Goal: Complete application form

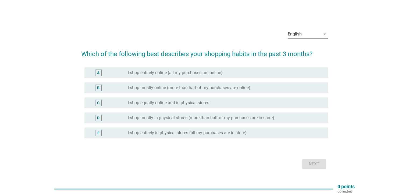
click at [189, 88] on label "I shop mostly online (more than half of my purchases are online)" at bounding box center [189, 87] width 123 height 5
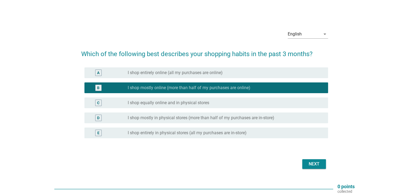
click at [182, 102] on label "I shop equally online and in physical stores" at bounding box center [168, 102] width 81 height 5
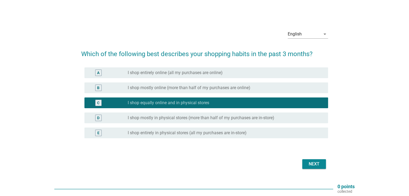
click at [186, 89] on label "I shop mostly online (more than half of my purchases are online)" at bounding box center [189, 87] width 123 height 5
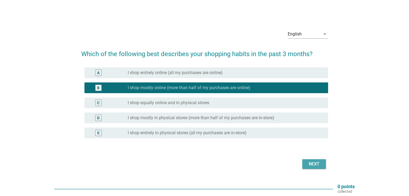
click at [322, 165] on button "Next" at bounding box center [314, 164] width 24 height 10
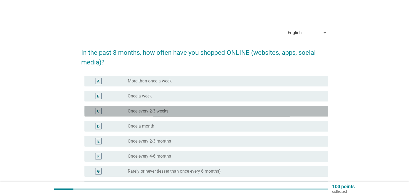
click at [195, 112] on div "radio_button_unchecked Once every 2-3 weeks" at bounding box center [223, 111] width 191 height 5
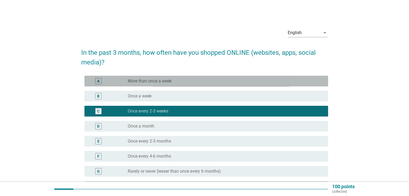
click at [188, 82] on div "radio_button_unchecked More than once a week" at bounding box center [223, 80] width 191 height 5
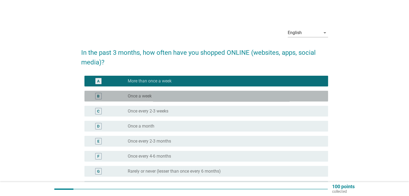
click at [185, 94] on div "radio_button_unchecked Once a week" at bounding box center [223, 96] width 191 height 5
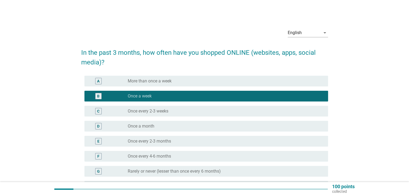
click at [195, 78] on div "radio_button_unchecked More than once a week" at bounding box center [223, 80] width 191 height 5
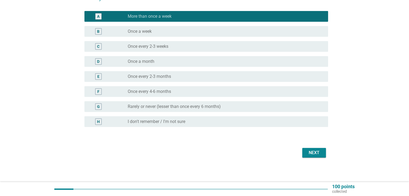
scroll to position [66, 0]
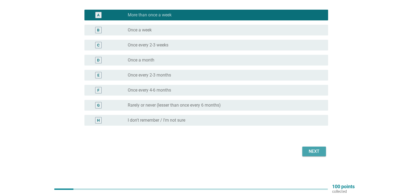
click at [307, 152] on div "Next" at bounding box center [313, 151] width 15 height 6
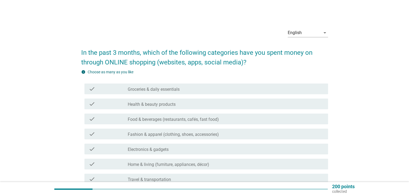
click at [165, 89] on label "Groceries & daily essentials" at bounding box center [154, 89] width 52 height 5
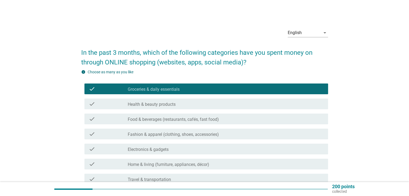
click at [166, 99] on div "check check_box_outline_blank Health & beauty products" at bounding box center [205, 104] width 243 height 11
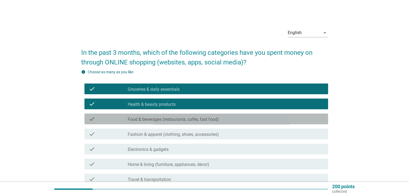
click at [191, 118] on label "Food & beverages (restaurants, cafés, fast food)" at bounding box center [173, 119] width 91 height 5
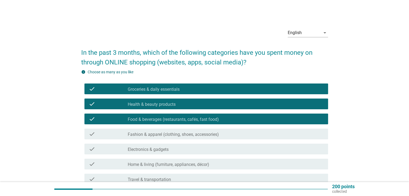
click at [186, 134] on label "Fashion & apparel (clothing, shoes, accessories)" at bounding box center [173, 134] width 91 height 5
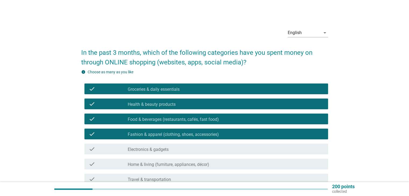
click at [170, 148] on div "check_box_outline_blank Electronics & gadgets" at bounding box center [226, 149] width 196 height 6
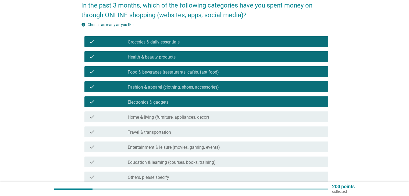
scroll to position [81, 0]
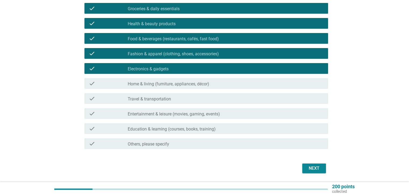
click at [181, 81] on div "check_box_outline_blank Home & living (furniture, appliances, décor)" at bounding box center [226, 83] width 196 height 6
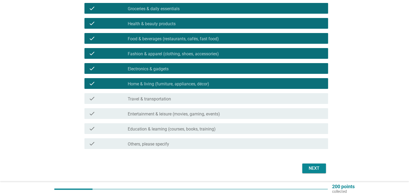
click at [166, 113] on label "Entertainment & leisure (movies, gaming, events)" at bounding box center [174, 114] width 92 height 5
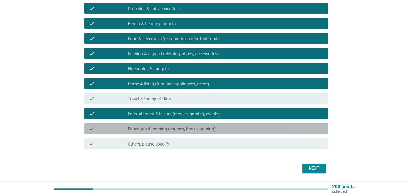
click at [167, 128] on label "Education & learning (courses, books, training)" at bounding box center [172, 129] width 88 height 5
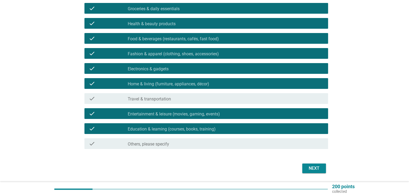
click at [311, 168] on div "Next" at bounding box center [313, 168] width 15 height 6
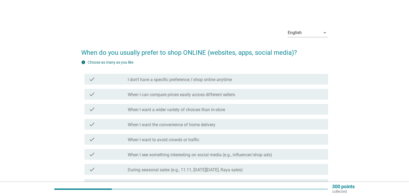
click at [196, 78] on label "I don’t have a specific preference; I shop online anytime" at bounding box center [180, 79] width 104 height 5
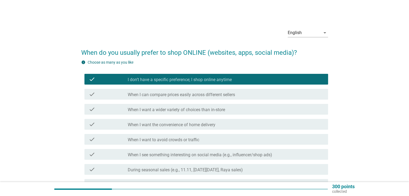
click at [200, 94] on label "When I can compare prices easily across different sellers" at bounding box center [181, 94] width 107 height 5
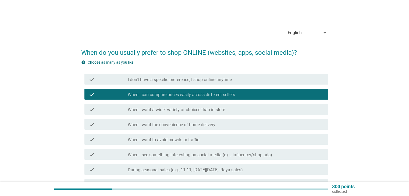
click at [180, 112] on label "When I want a wider variety of choices than in-store" at bounding box center [176, 109] width 97 height 5
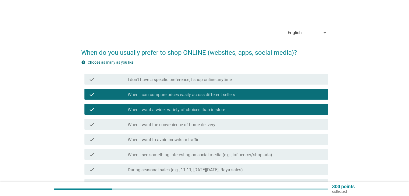
click at [190, 91] on div "check_box When I can compare prices easily across different sellers" at bounding box center [226, 94] width 196 height 6
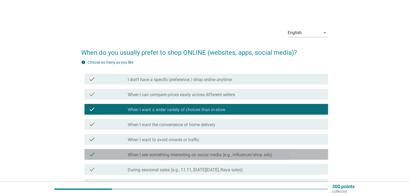
click at [212, 152] on label "When I see something interesting on social media (e.g., influencer/shop ads)" at bounding box center [200, 154] width 144 height 5
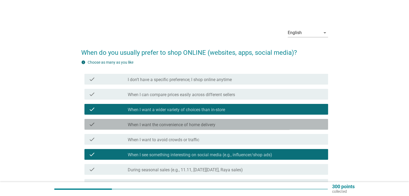
click at [200, 124] on label "When I want the convenience of home delivery" at bounding box center [172, 124] width 88 height 5
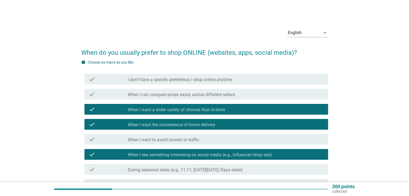
click at [196, 138] on label "When I want to avoid crowds or traffic" at bounding box center [163, 139] width 71 height 5
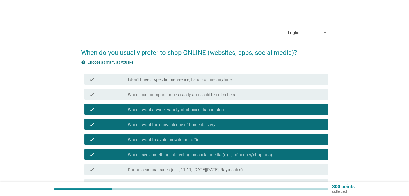
click at [209, 96] on label "When I can compare prices easily across different sellers" at bounding box center [181, 94] width 107 height 5
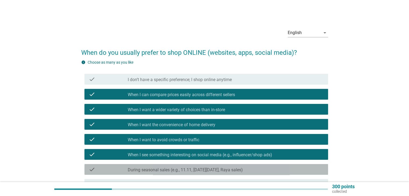
click at [205, 172] on label "During seasonal sales (e.g., 11.11, [DATE][DATE], Raya sales)" at bounding box center [185, 169] width 115 height 5
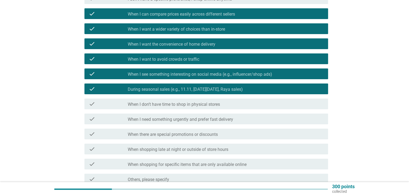
scroll to position [107, 0]
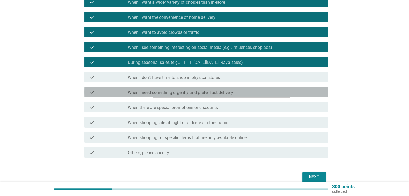
click at [192, 86] on div "check check_box_outline_blank When I need something urgently and prefer fast de…" at bounding box center [204, 92] width 247 height 15
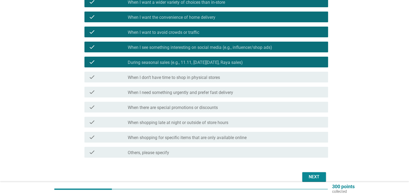
click at [306, 173] on button "Next" at bounding box center [314, 177] width 24 height 10
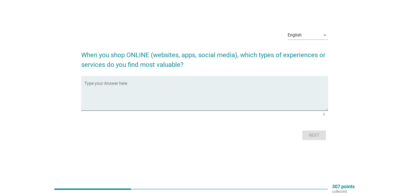
scroll to position [0, 0]
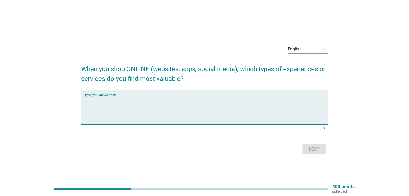
click at [195, 96] on textarea "Type your Answer here" at bounding box center [205, 110] width 243 height 28
type textarea "t"
type textarea "The Cheaper Price"
click at [313, 149] on div "Next" at bounding box center [313, 149] width 15 height 6
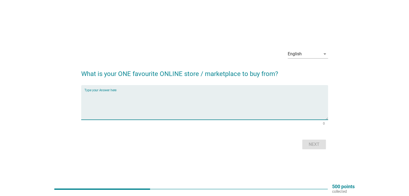
click at [187, 97] on textarea "Type your Answer here" at bounding box center [205, 106] width 243 height 28
type textarea "Shopee"
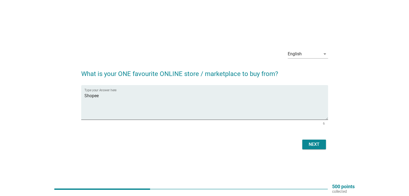
click at [308, 142] on div "Next" at bounding box center [313, 144] width 15 height 6
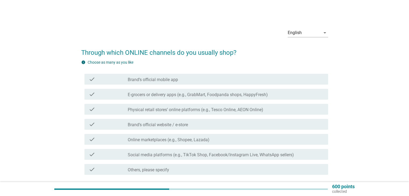
click at [153, 94] on label "E-grocers or delivery apps (e.g., GrabMart, Foodpanda shops, HappyFresh)" at bounding box center [198, 94] width 140 height 5
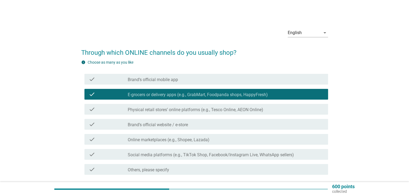
click at [159, 80] on label "Brand’s official mobile app" at bounding box center [153, 79] width 50 height 5
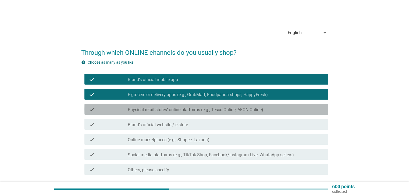
click at [163, 112] on label "Physical retail stores’ online platforms (e.g., Tesco Online, AEON Online)" at bounding box center [195, 109] width 135 height 5
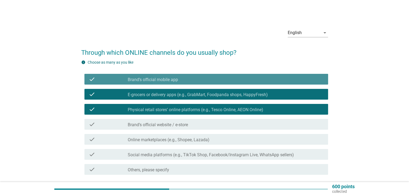
click at [164, 80] on label "Brand’s official mobile app" at bounding box center [153, 79] width 50 height 5
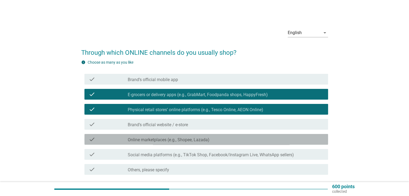
click at [202, 136] on div "check check_box_outline_blank Online marketplaces (e.g., Shopee, Lazada)" at bounding box center [205, 139] width 243 height 11
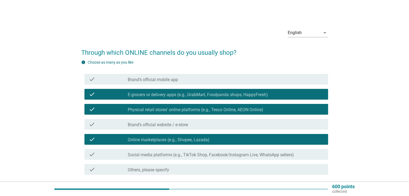
click at [245, 155] on label "Social media platforms (e.g., TikTok Shop, Facebook/Instagram Live, WhatsApp se…" at bounding box center [211, 154] width 166 height 5
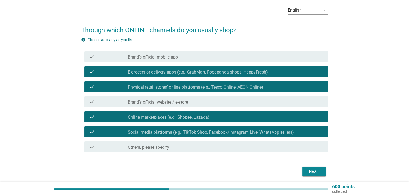
scroll to position [43, 0]
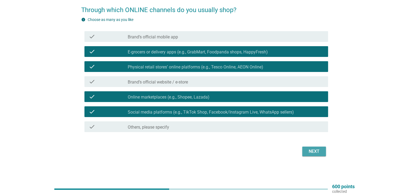
click at [316, 152] on div "Next" at bounding box center [313, 151] width 15 height 6
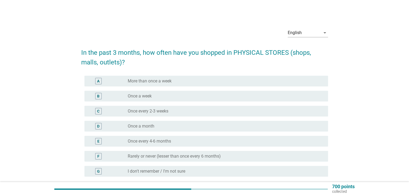
click at [156, 112] on label "Once every 2-3 weeks" at bounding box center [148, 111] width 41 height 5
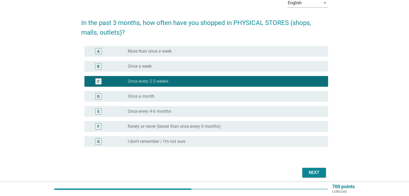
scroll to position [51, 0]
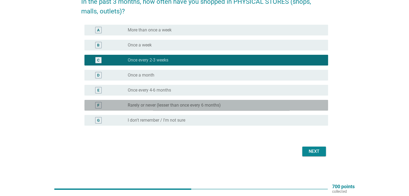
click at [222, 103] on div "radio_button_unchecked Rarely or never (lesser than once every 6 months)" at bounding box center [223, 105] width 191 height 5
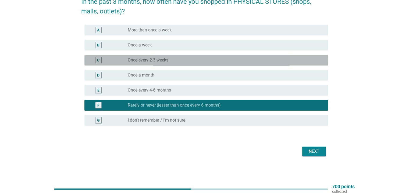
click at [191, 60] on div "radio_button_unchecked Once every 2-3 weeks" at bounding box center [223, 60] width 191 height 5
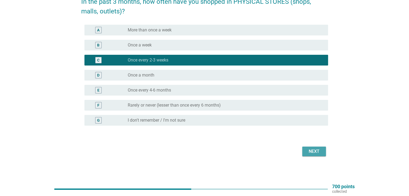
click at [314, 150] on div "Next" at bounding box center [313, 151] width 15 height 6
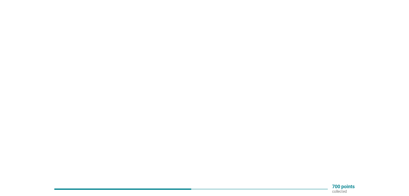
scroll to position [0, 0]
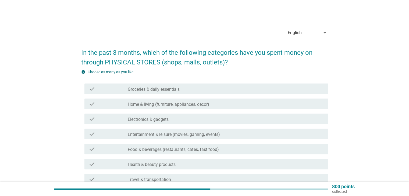
click at [195, 133] on label "Entertainment & leisure (movies, gaming, events)" at bounding box center [174, 134] width 92 height 5
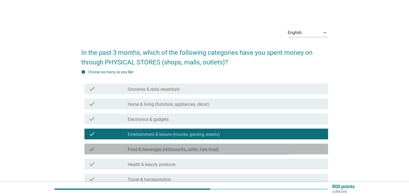
click at [204, 149] on label "Food & beverages (restaurants, cafés, fast food)" at bounding box center [173, 149] width 91 height 5
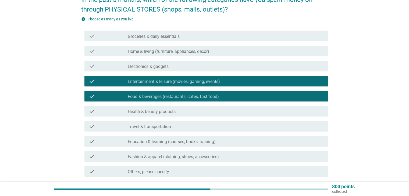
scroll to position [54, 0]
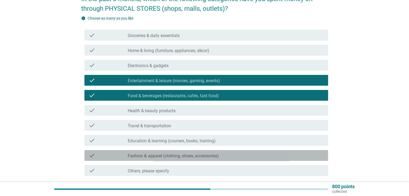
click at [190, 156] on label "Fashion & apparel (clothing, shoes, accessories)" at bounding box center [173, 155] width 91 height 5
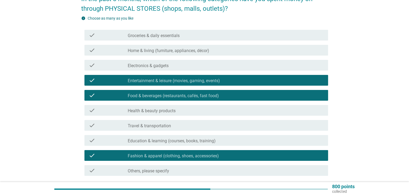
click at [161, 33] on div "check_box_outline_blank Groceries & daily essentials" at bounding box center [226, 35] width 196 height 6
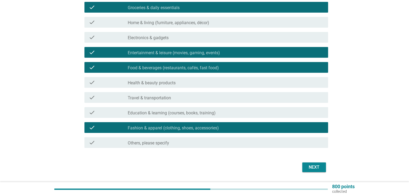
scroll to position [98, 0]
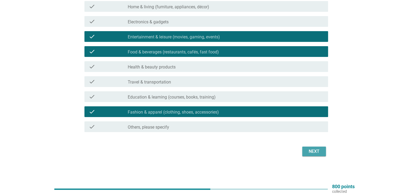
click at [311, 150] on div "Next" at bounding box center [313, 151] width 15 height 6
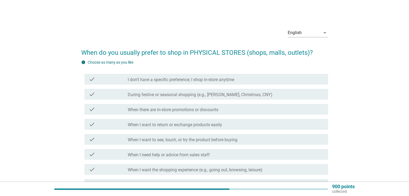
scroll to position [107, 0]
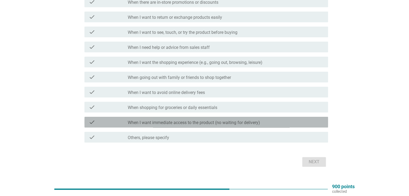
click at [195, 120] on label "When I want immediate access to the product (no waiting for delivery)" at bounding box center [194, 122] width 132 height 5
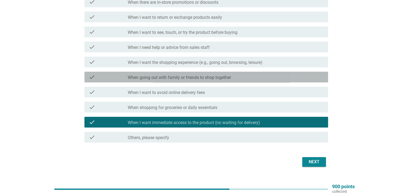
click at [215, 73] on div "check check_box_outline_blank When going out with family or friends to shop tog…" at bounding box center [205, 77] width 243 height 11
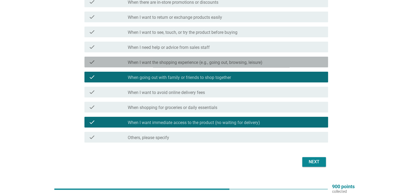
click at [218, 60] on label "When I want the shopping experience (e.g., going out, browsing, leisure)" at bounding box center [195, 62] width 135 height 5
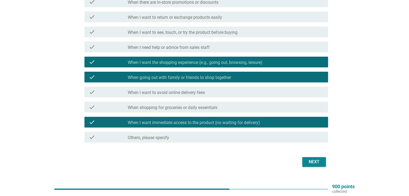
click at [217, 30] on label "When I want to see, touch, or try the product before buying" at bounding box center [183, 32] width 110 height 5
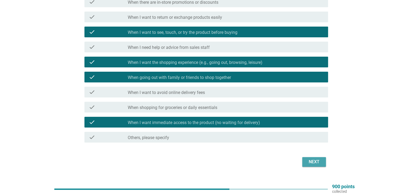
click at [307, 162] on div "Next" at bounding box center [313, 162] width 15 height 6
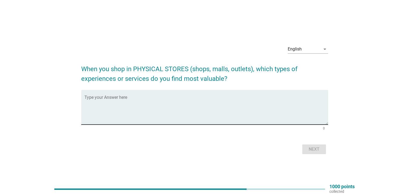
click at [167, 92] on div "Type your Answer here" at bounding box center [205, 107] width 243 height 35
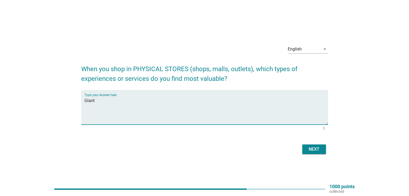
drag, startPoint x: 99, startPoint y: 99, endPoint x: 57, endPoint y: 98, distance: 41.9
click at [57, 98] on div "English arrow_drop_down When you shop in PHYSICAL STORES (shops, malls, outlets…" at bounding box center [204, 98] width 383 height 124
drag, startPoint x: 119, startPoint y: 102, endPoint x: 0, endPoint y: 88, distance: 119.5
click at [0, 88] on div "English arrow_drop_down When you shop in PHYSICAL STORES (shops, malls, outlets…" at bounding box center [204, 98] width 409 height 196
type textarea "Near my house"
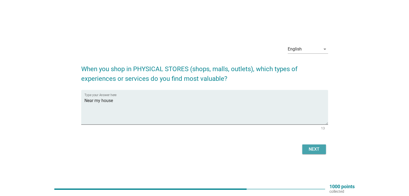
click at [304, 145] on button "Next" at bounding box center [314, 150] width 24 height 10
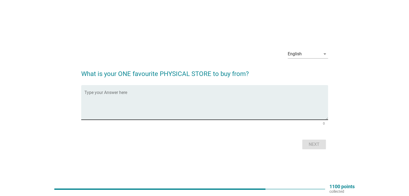
click at [125, 98] on textarea "Type your Answer here" at bounding box center [205, 106] width 243 height 28
drag, startPoint x: 101, startPoint y: 98, endPoint x: 19, endPoint y: 86, distance: 82.6
click at [19, 86] on div "English arrow_drop_down What is your ONE favourite PHYSICAL STORE to buy from? …" at bounding box center [204, 98] width 383 height 114
type textarea "AEON MALL"
click at [308, 144] on div "Next" at bounding box center [313, 144] width 15 height 6
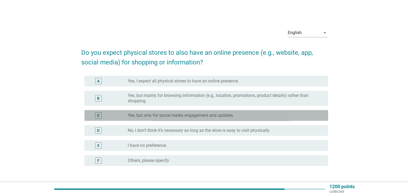
click at [207, 114] on label "Yes, but only for social media engagement and updates." at bounding box center [181, 115] width 106 height 5
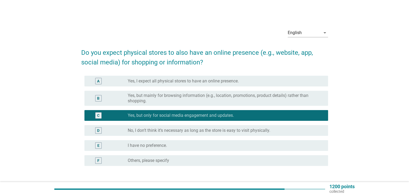
click at [188, 97] on label "Yes, but mainly for browsing information (e.g., location, promotions, product d…" at bounding box center [223, 98] width 191 height 11
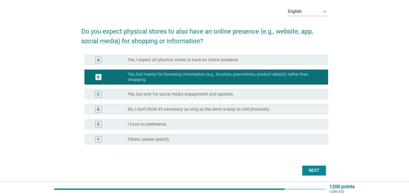
scroll to position [40, 0]
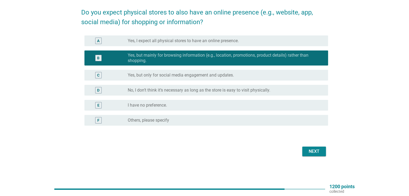
click at [310, 150] on div "Next" at bounding box center [313, 151] width 15 height 6
